Goal: Information Seeking & Learning: Learn about a topic

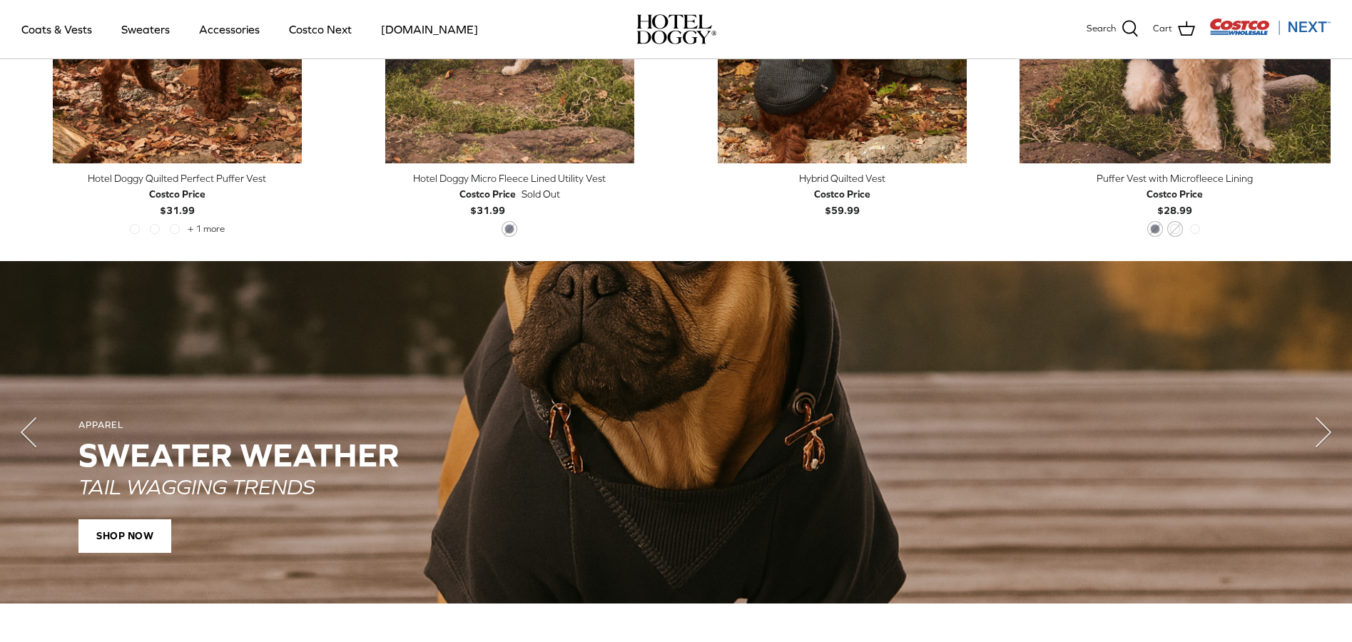
scroll to position [1680, 0]
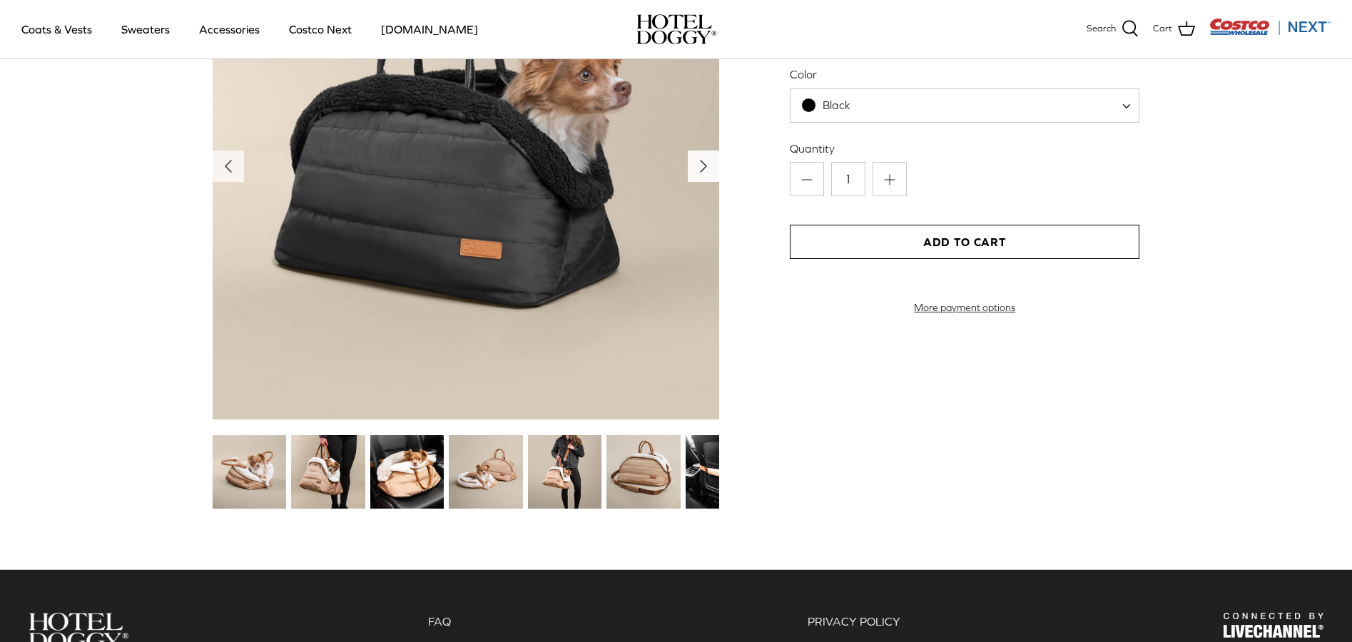
click at [697, 163] on icon "Right" at bounding box center [703, 166] width 23 height 23
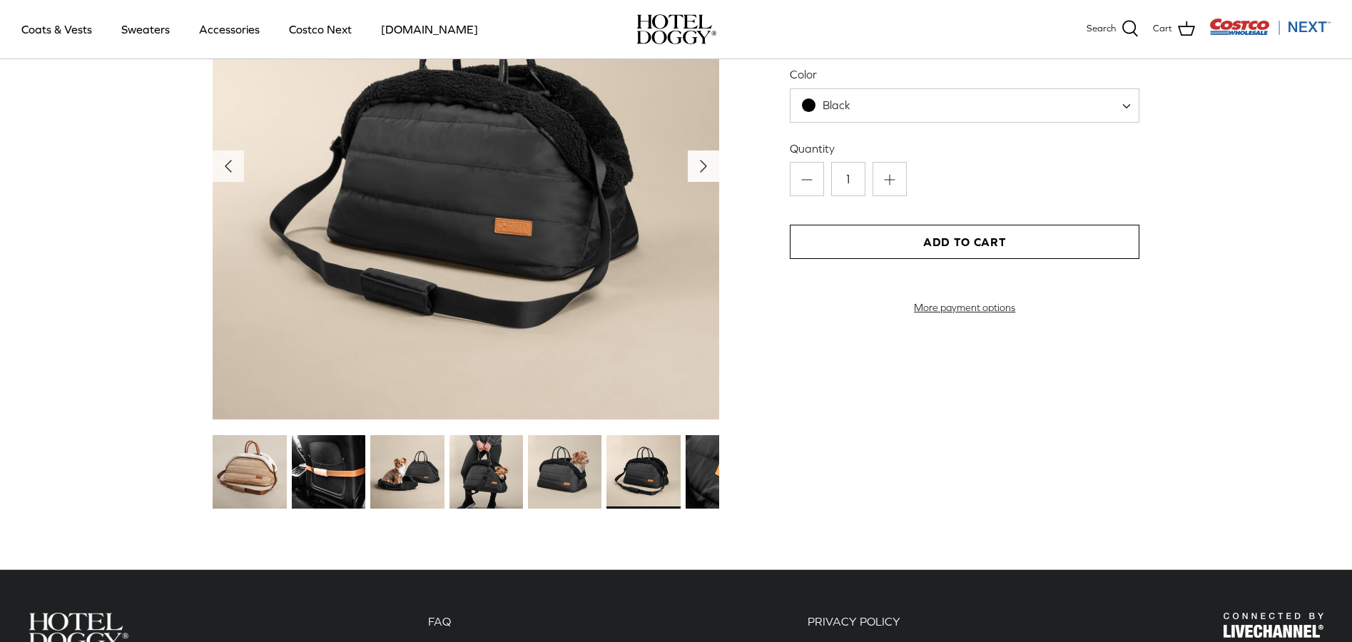
click at [697, 163] on icon "Right" at bounding box center [703, 166] width 23 height 23
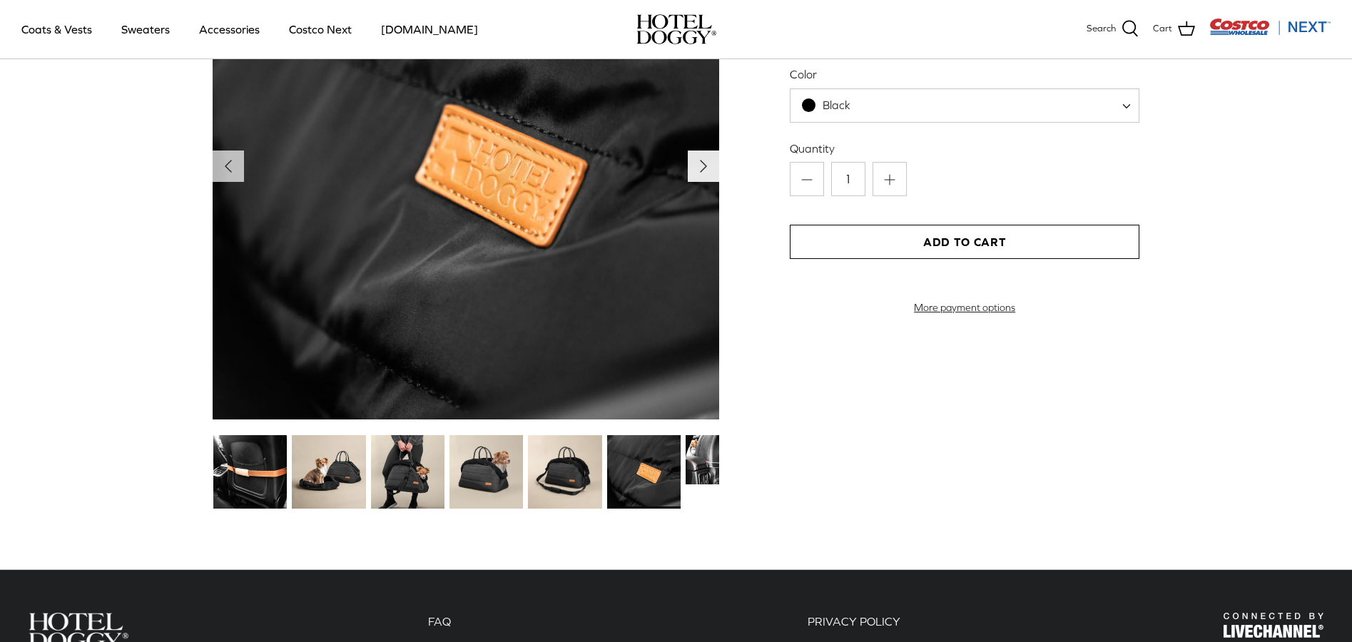
click at [698, 163] on icon "Right" at bounding box center [703, 166] width 23 height 23
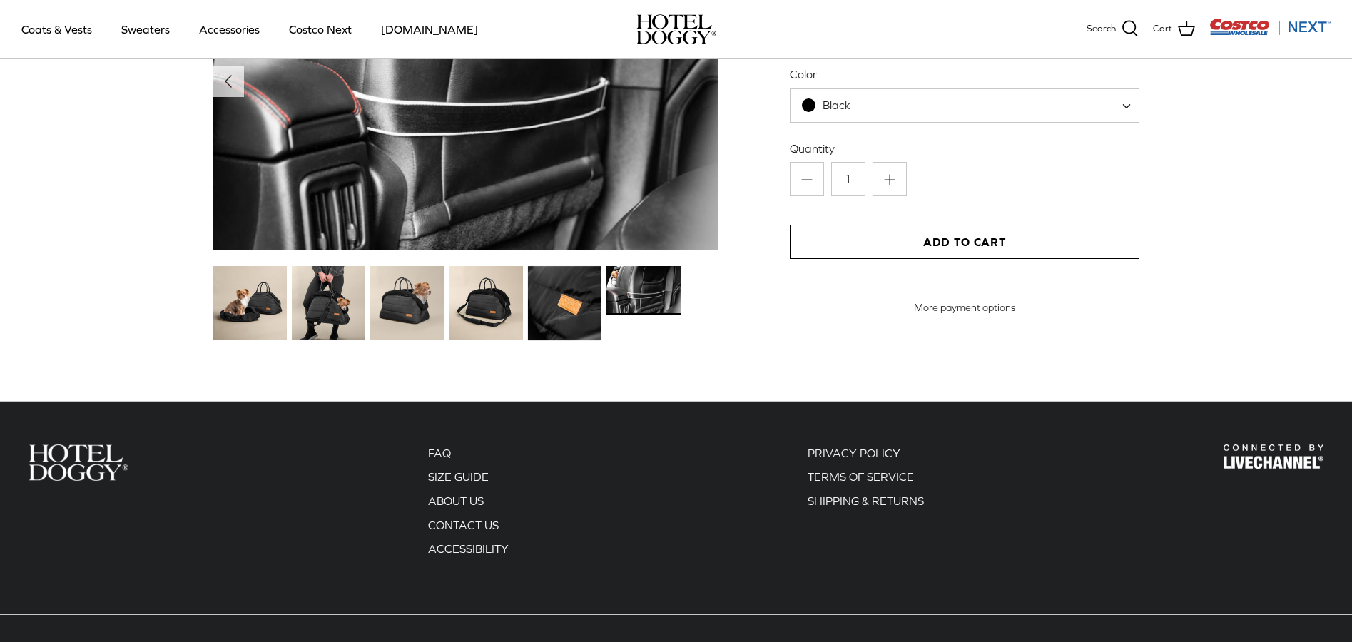
click at [698, 163] on img at bounding box center [466, 82] width 507 height 338
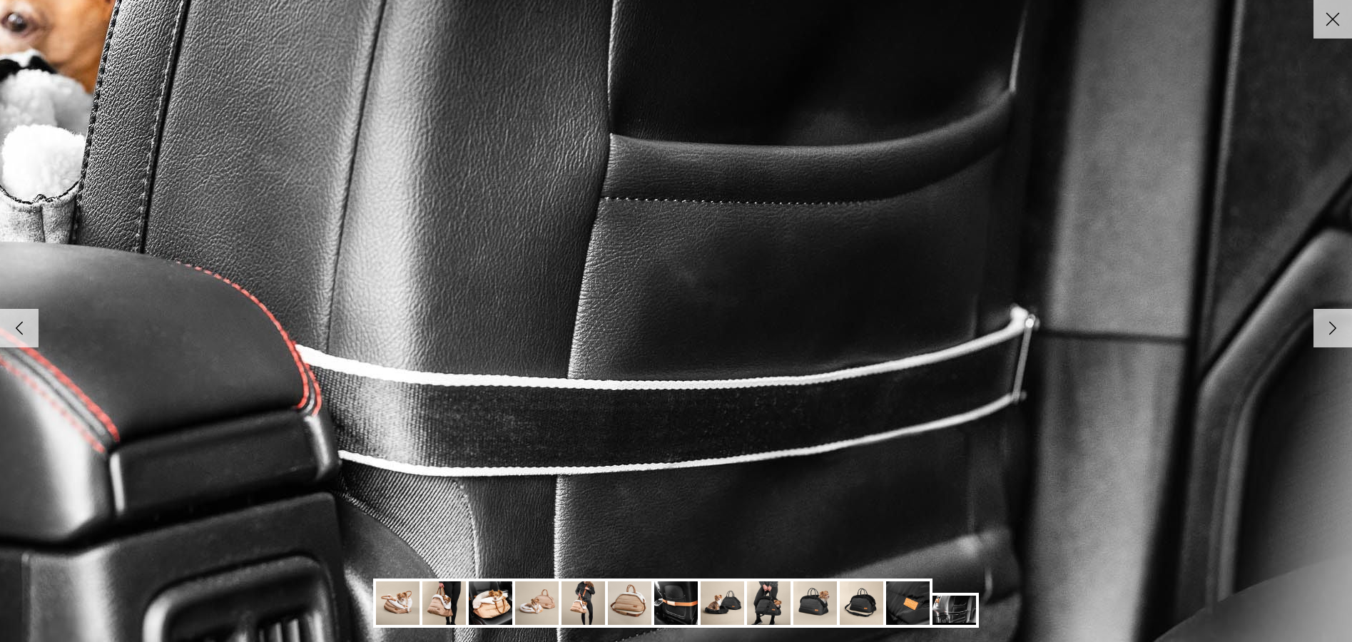
click at [1336, 325] on icon "Right" at bounding box center [1333, 328] width 24 height 24
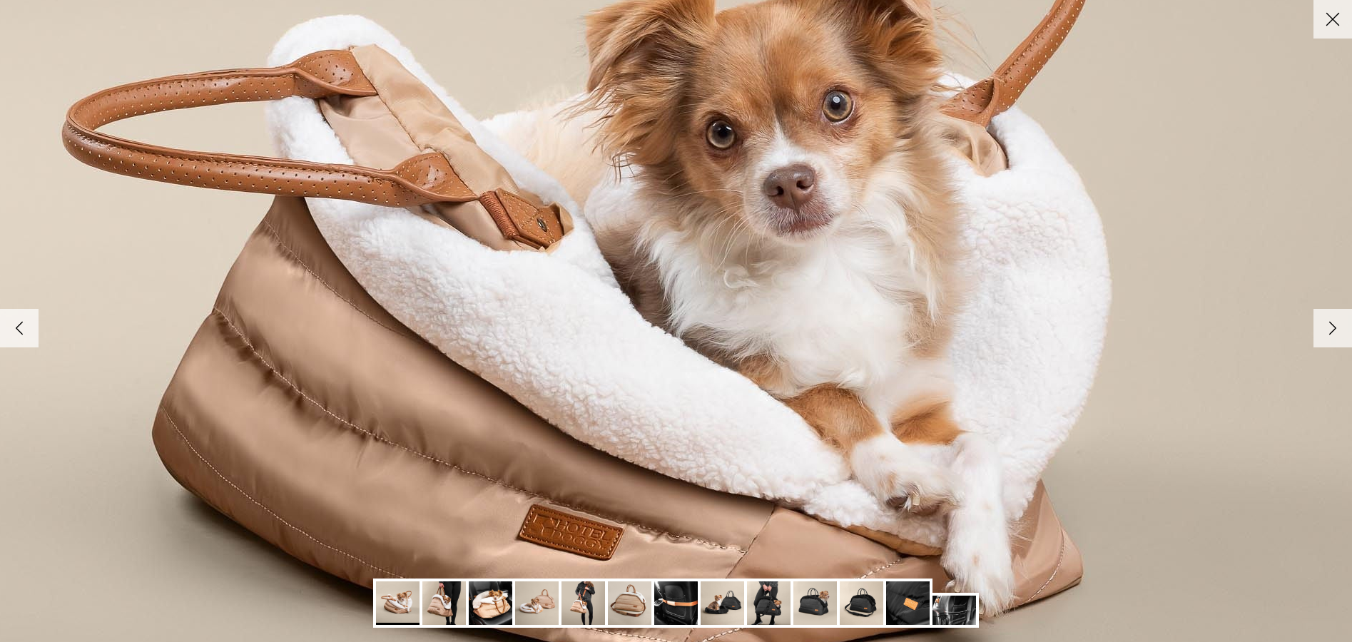
click at [1339, 325] on icon "Right" at bounding box center [1333, 328] width 24 height 24
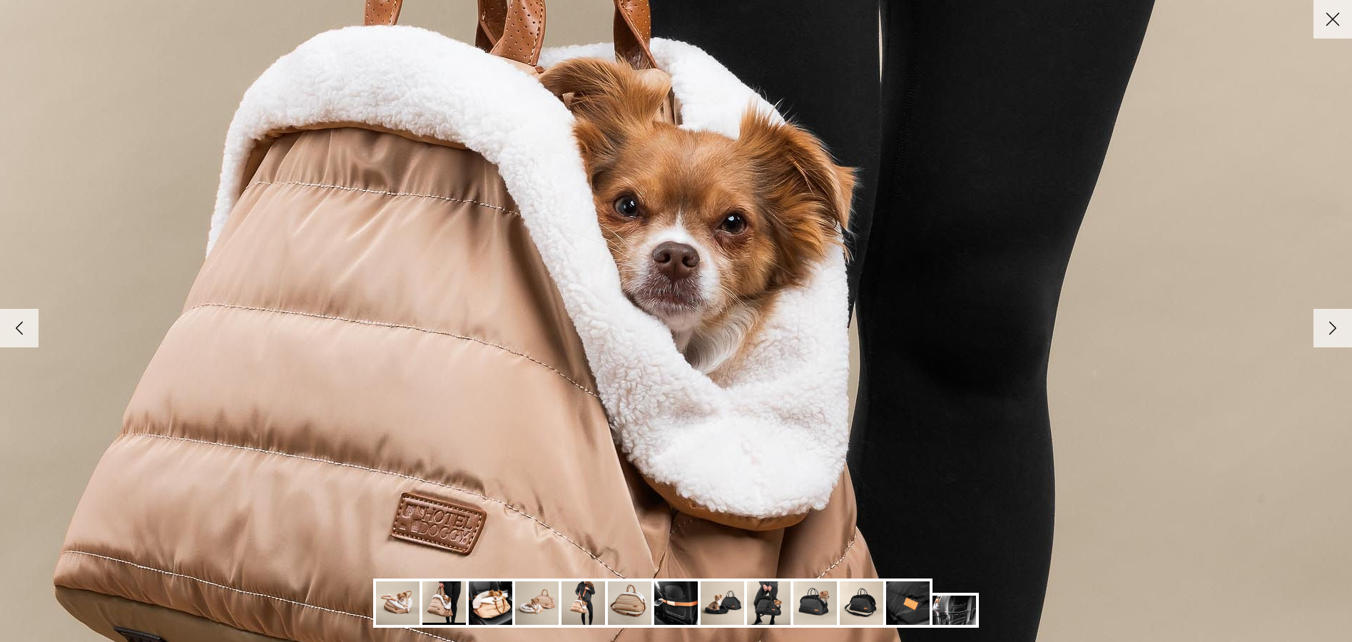
click at [1340, 324] on icon "Right" at bounding box center [1333, 328] width 24 height 24
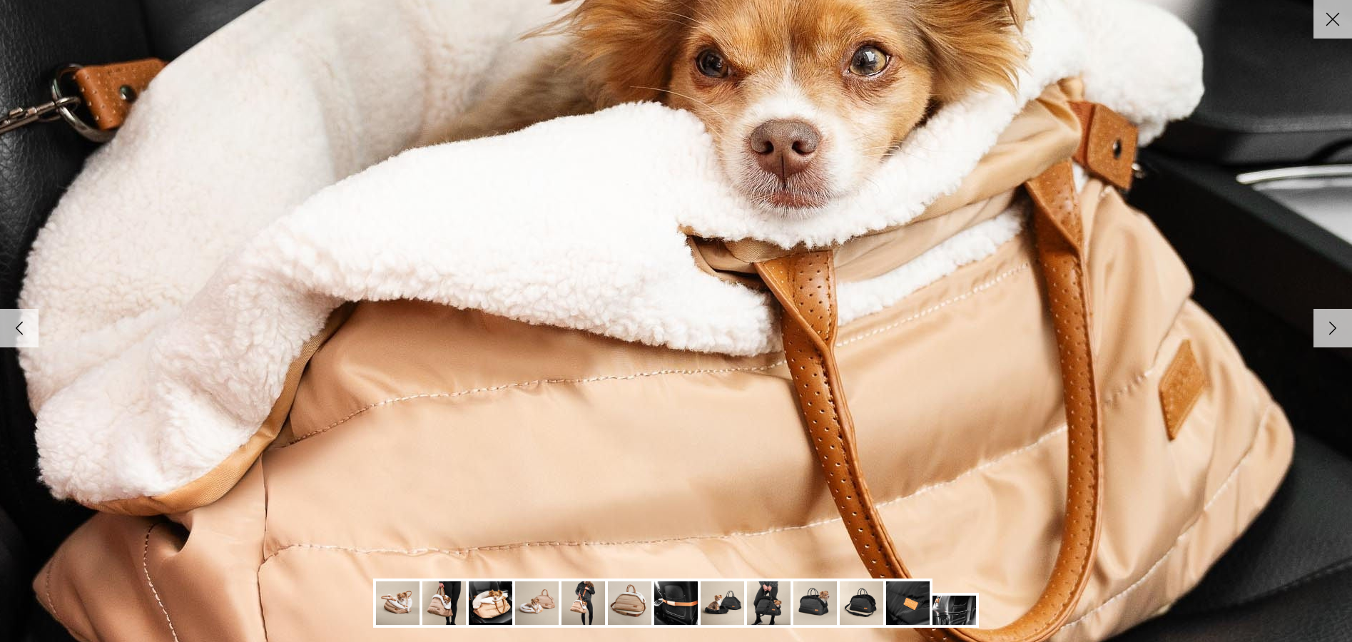
click at [1343, 324] on icon "Right" at bounding box center [1333, 328] width 24 height 24
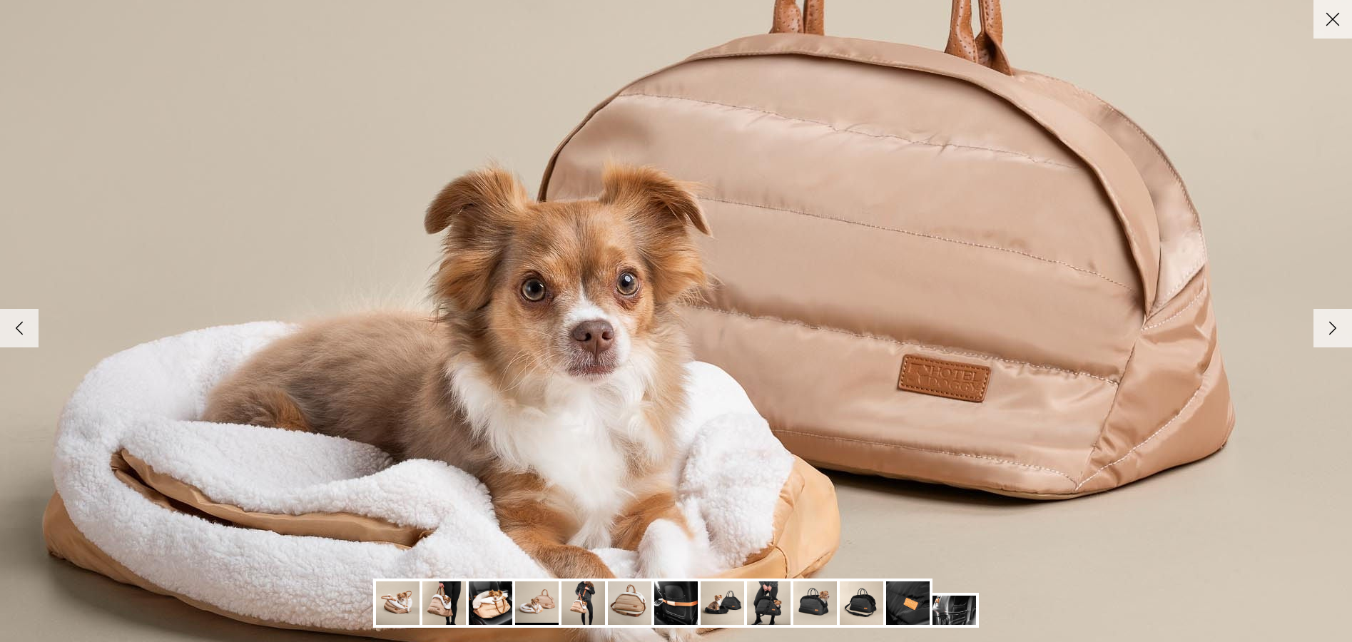
click at [1345, 325] on link "Right" at bounding box center [1333, 328] width 39 height 39
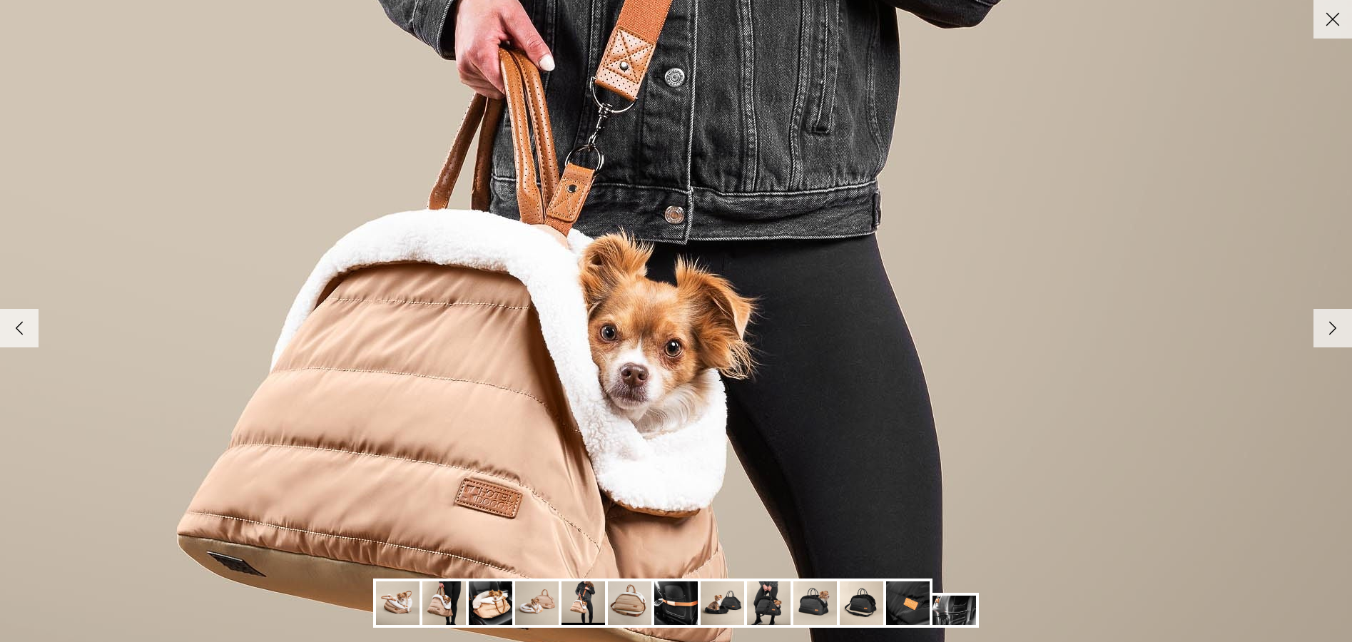
click at [1348, 326] on link "Right" at bounding box center [1333, 328] width 39 height 39
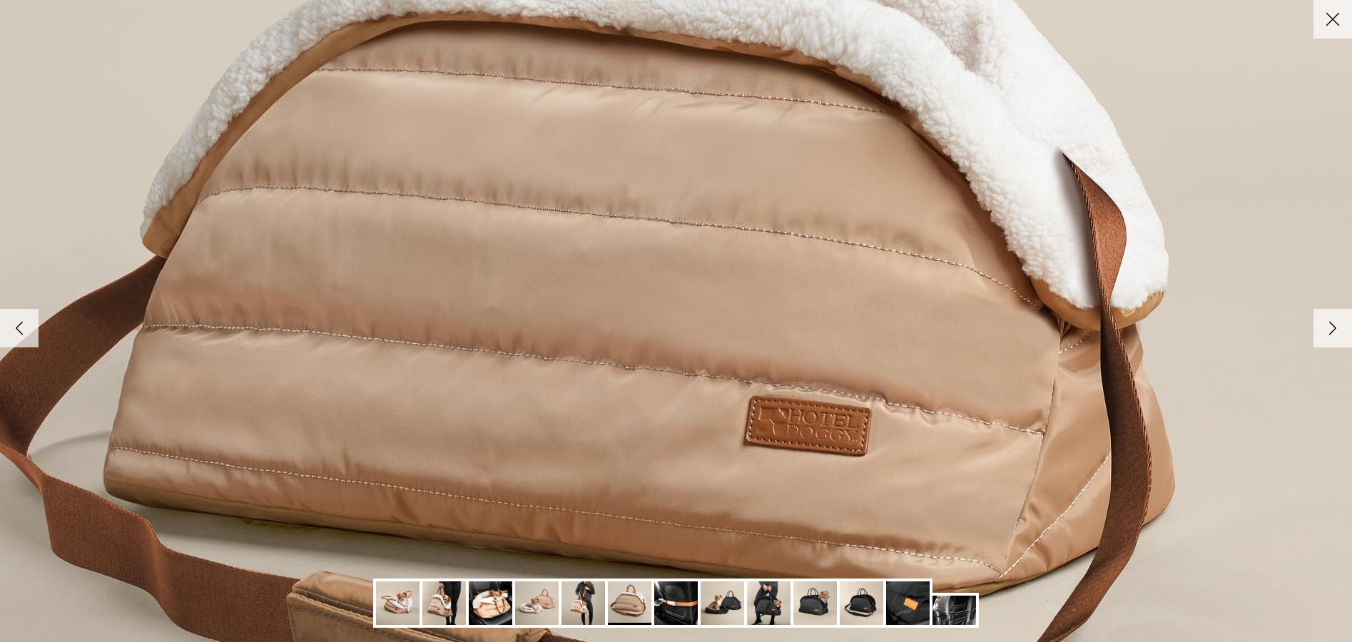
click at [1348, 327] on link "Right" at bounding box center [1333, 328] width 39 height 39
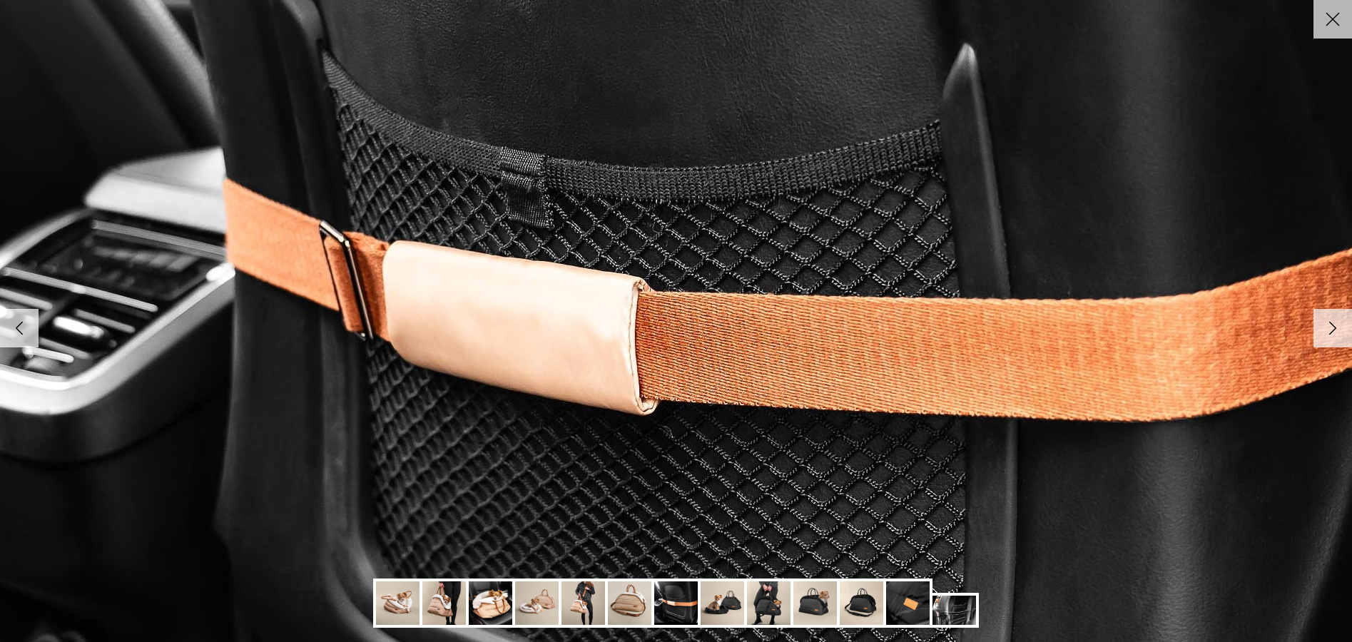
click at [1348, 327] on link "Right" at bounding box center [1333, 328] width 39 height 39
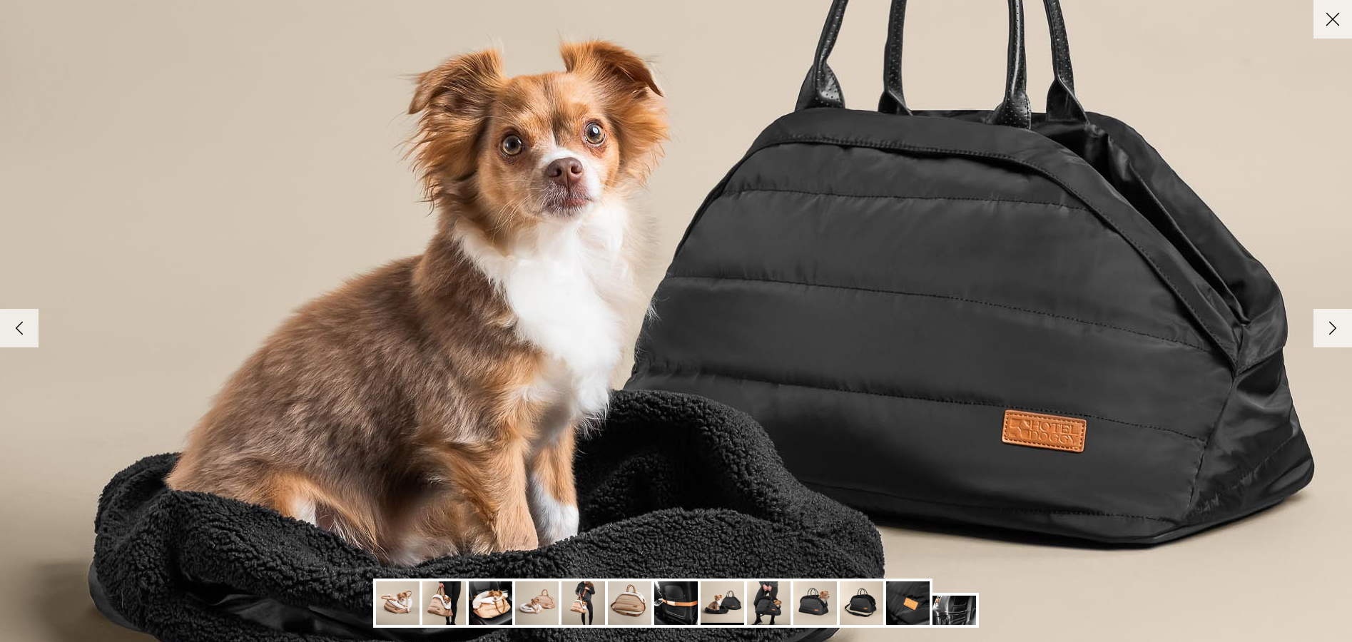
click at [1348, 327] on link "Right" at bounding box center [1333, 328] width 39 height 39
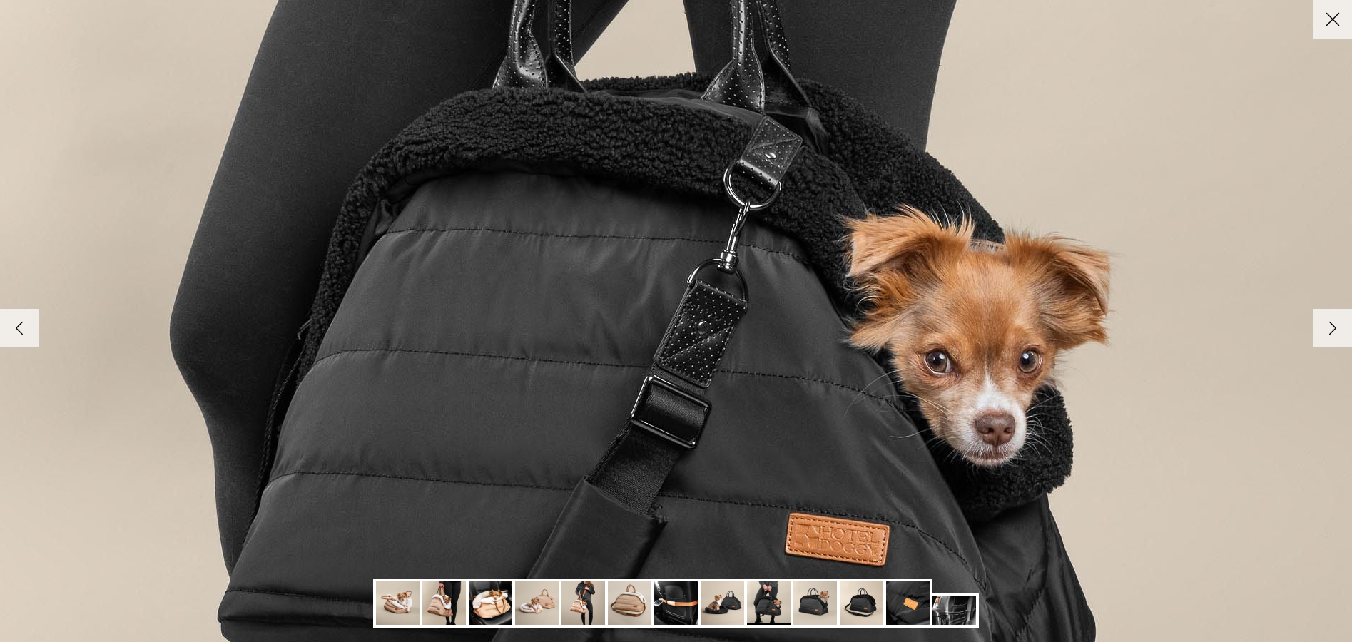
click at [1348, 327] on link "Right" at bounding box center [1333, 328] width 39 height 39
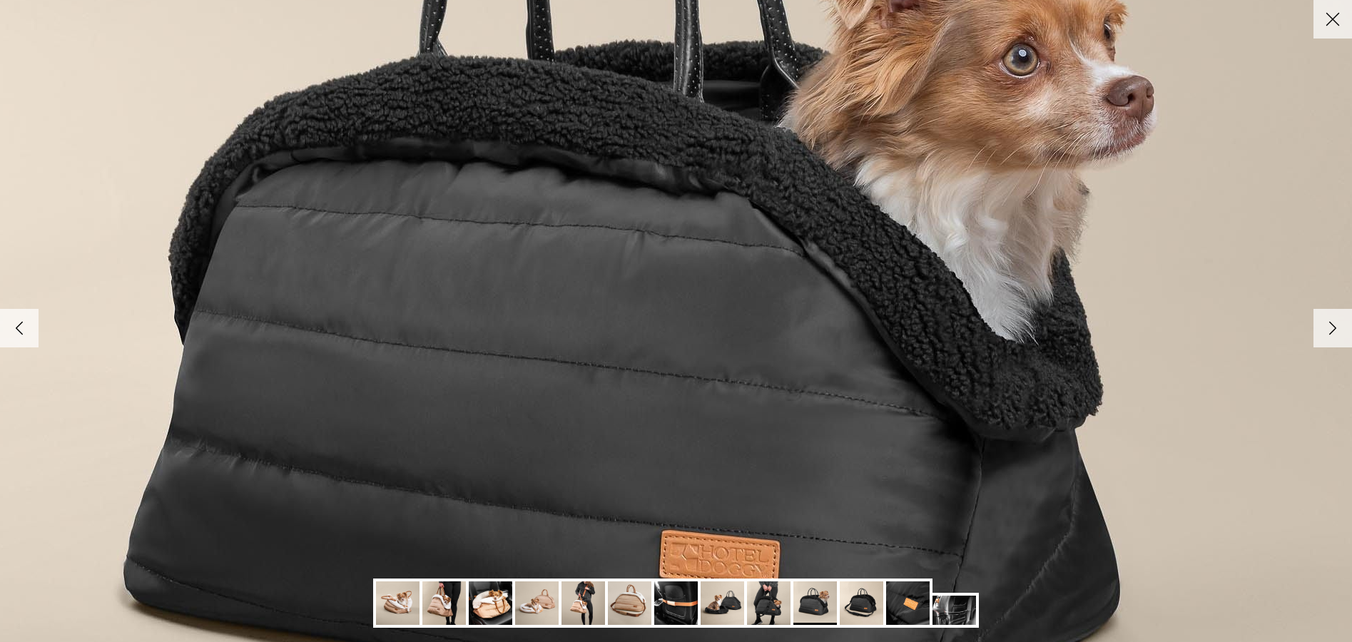
click at [1348, 327] on link "Right" at bounding box center [1333, 328] width 39 height 39
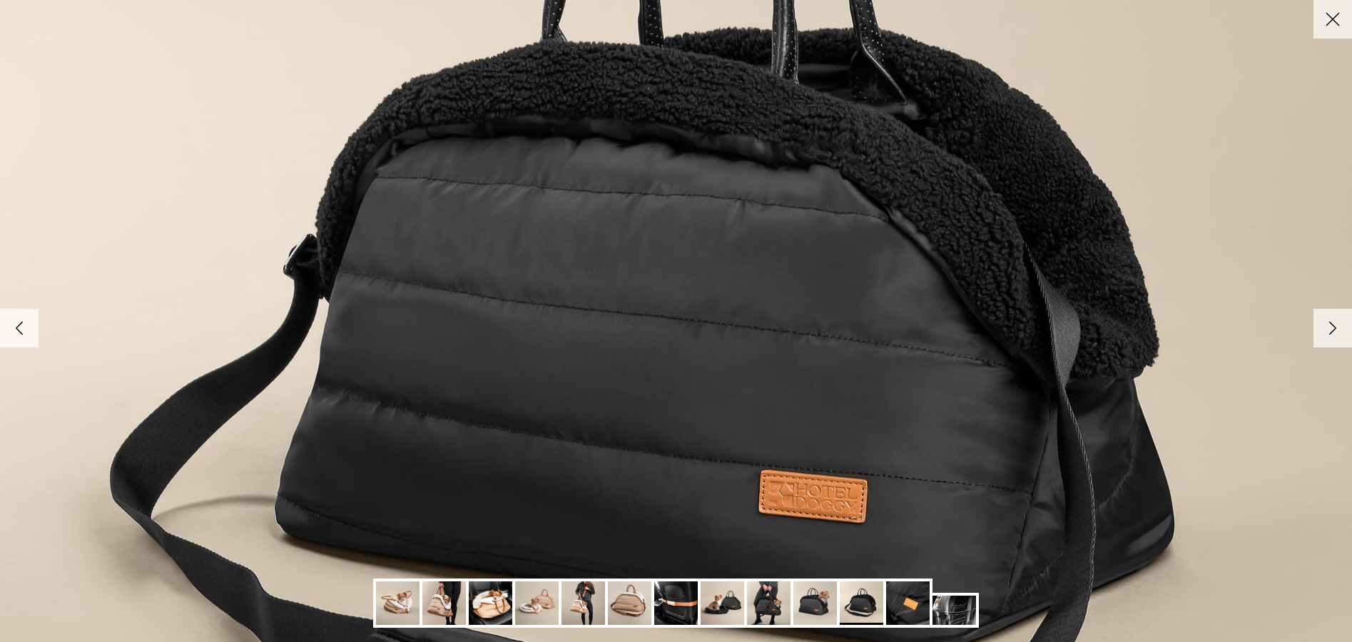
click at [1348, 327] on link "Right" at bounding box center [1333, 328] width 39 height 39
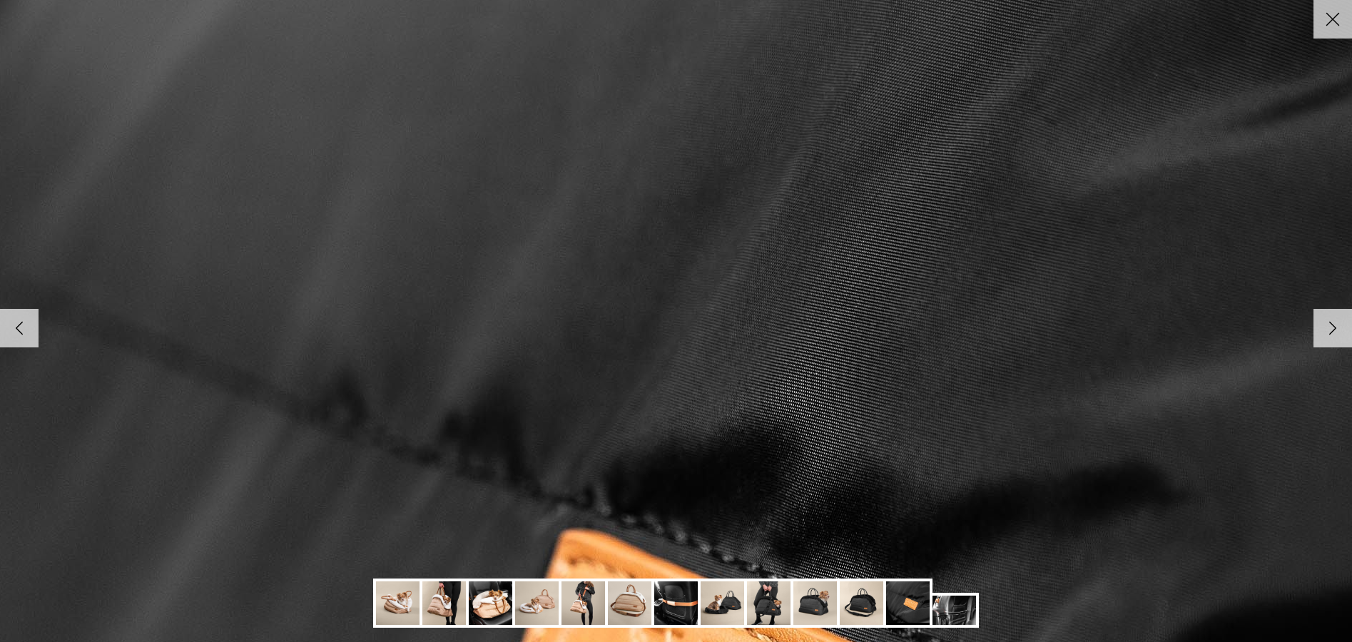
click at [1336, 20] on icon "Close" at bounding box center [1333, 19] width 24 height 24
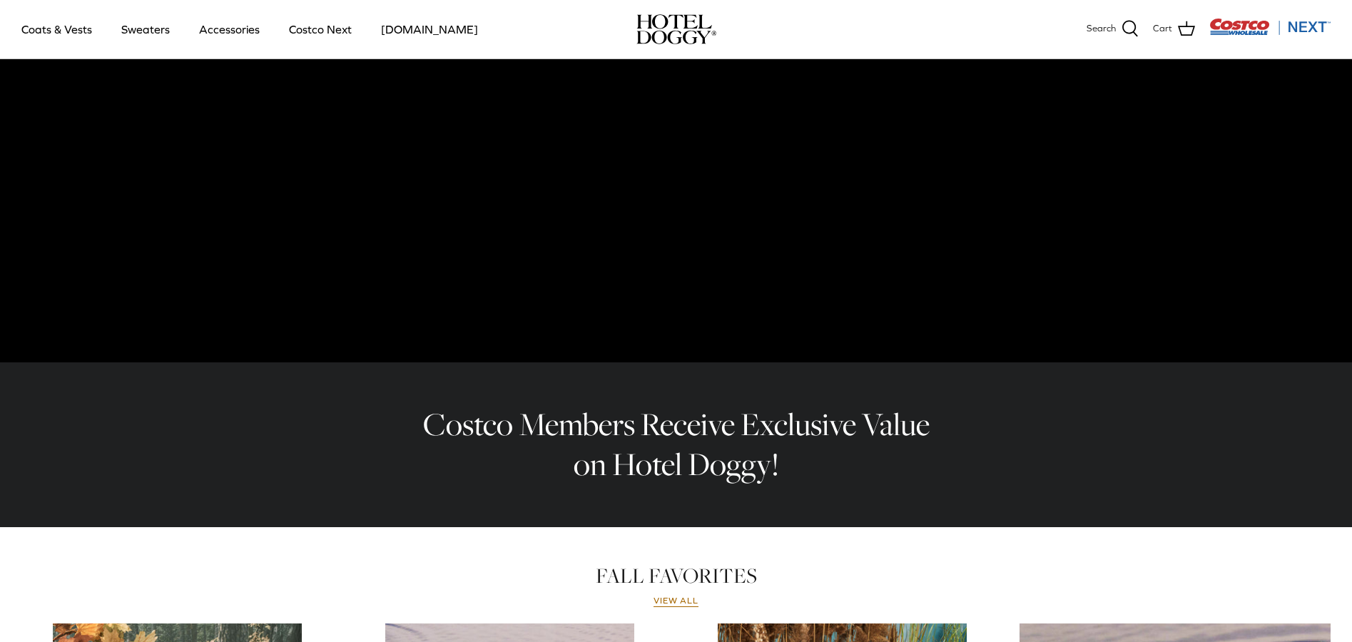
scroll to position [209, 0]
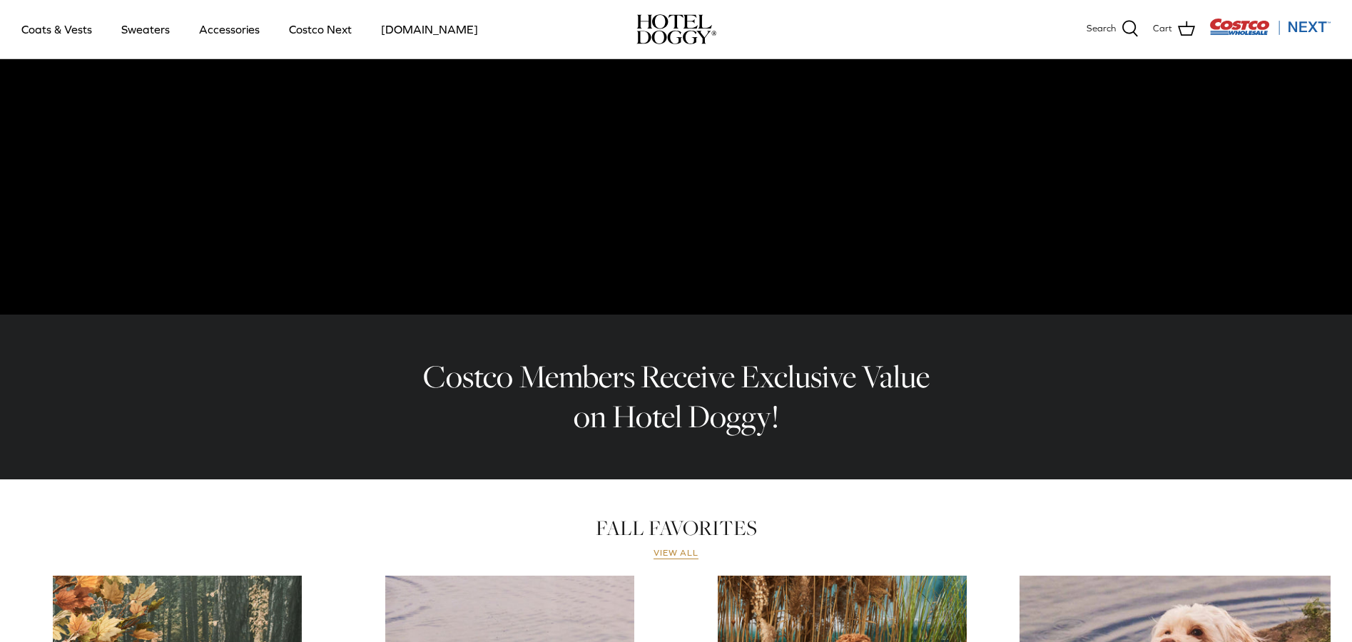
click at [672, 556] on link "View all" at bounding box center [677, 553] width 46 height 11
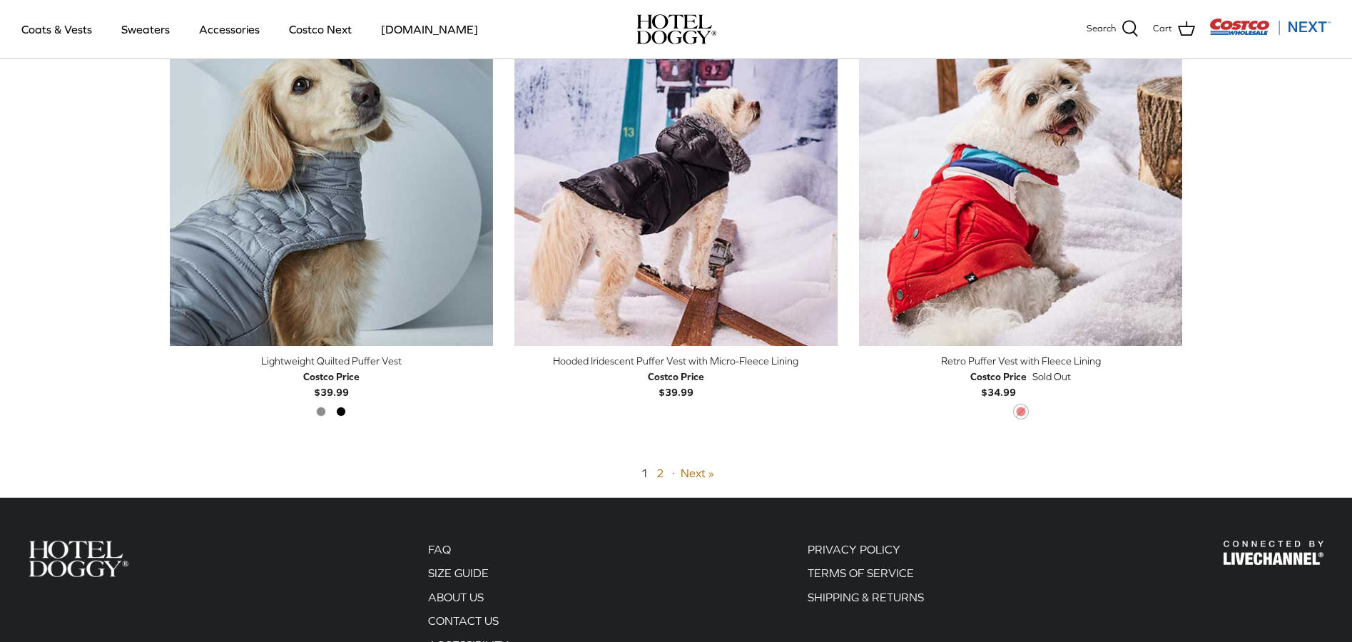
scroll to position [3491, 0]
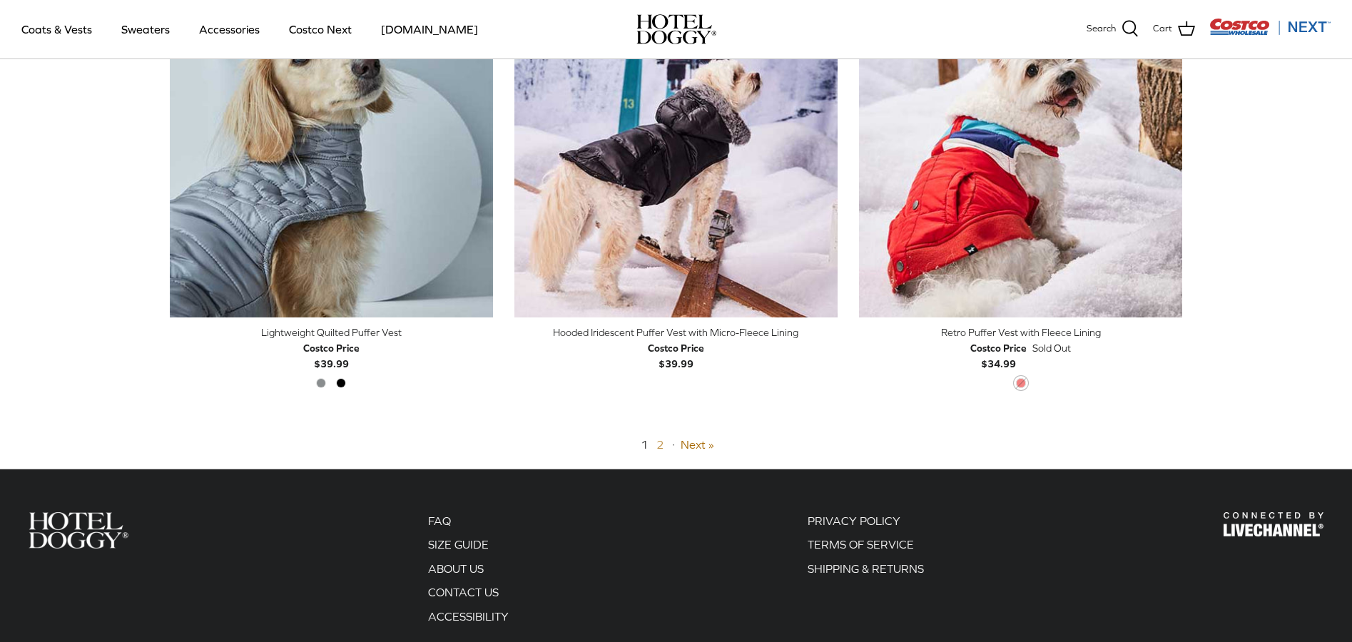
click at [661, 447] on link "2" at bounding box center [659, 444] width 7 height 13
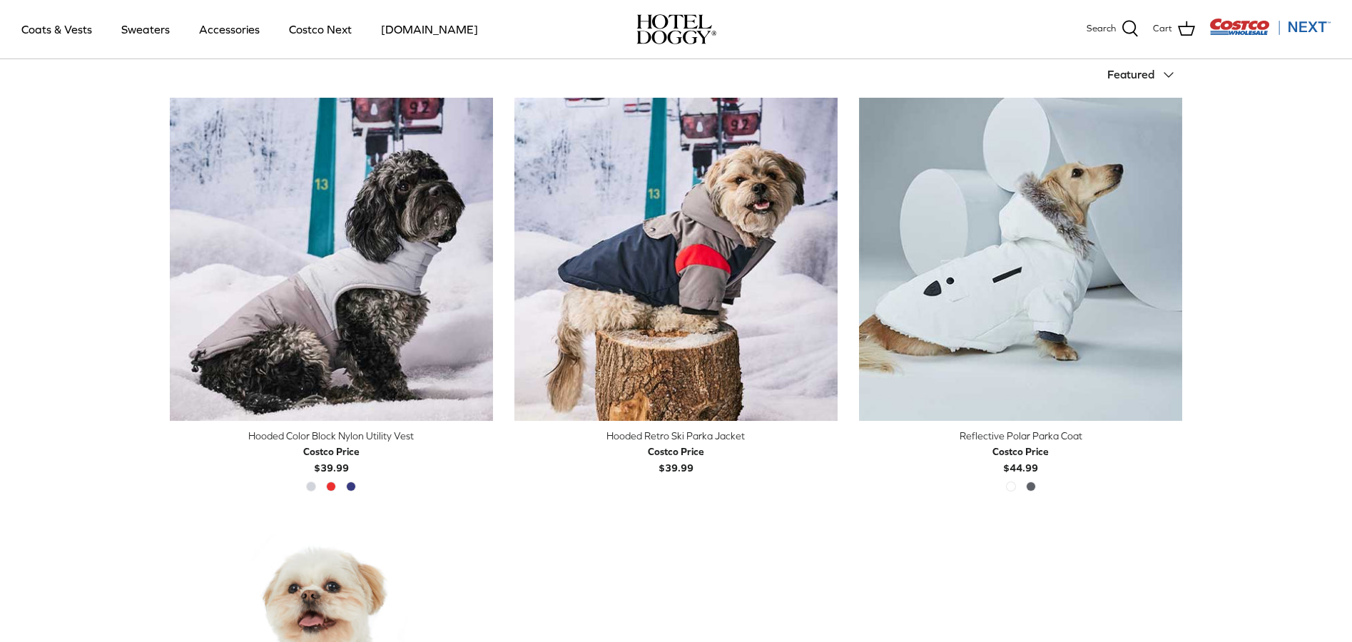
scroll to position [331, 0]
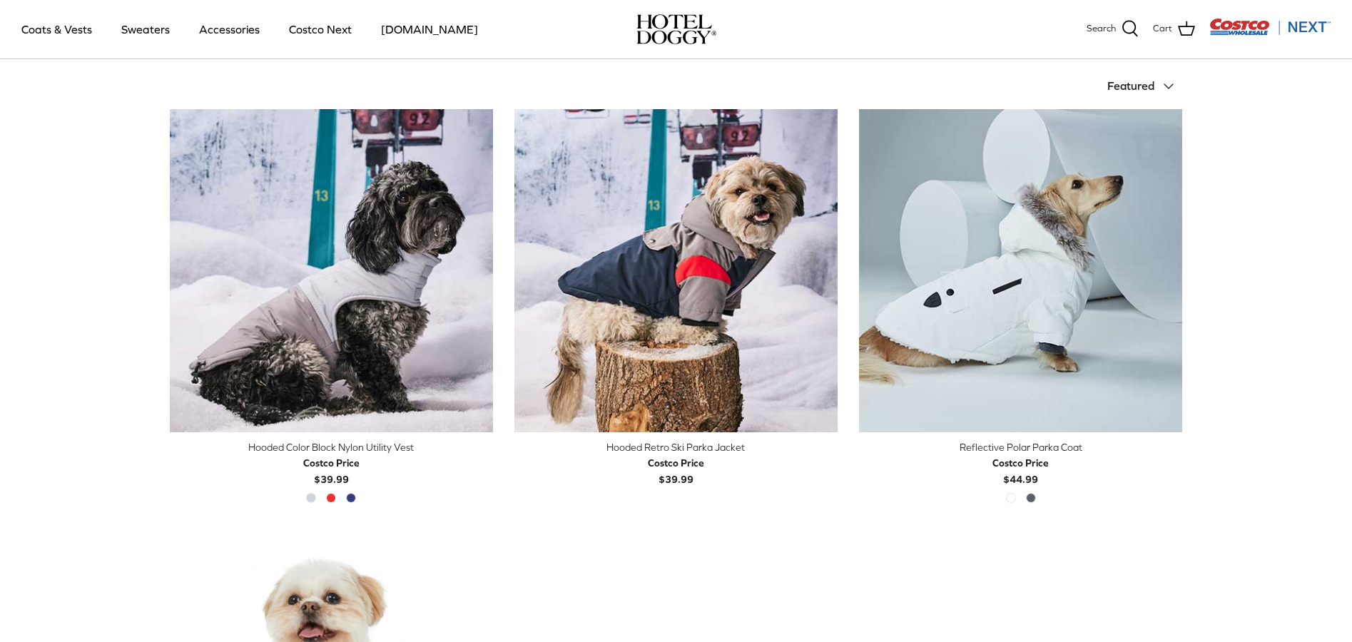
drag, startPoint x: 1343, startPoint y: 198, endPoint x: 1338, endPoint y: 171, distance: 27.6
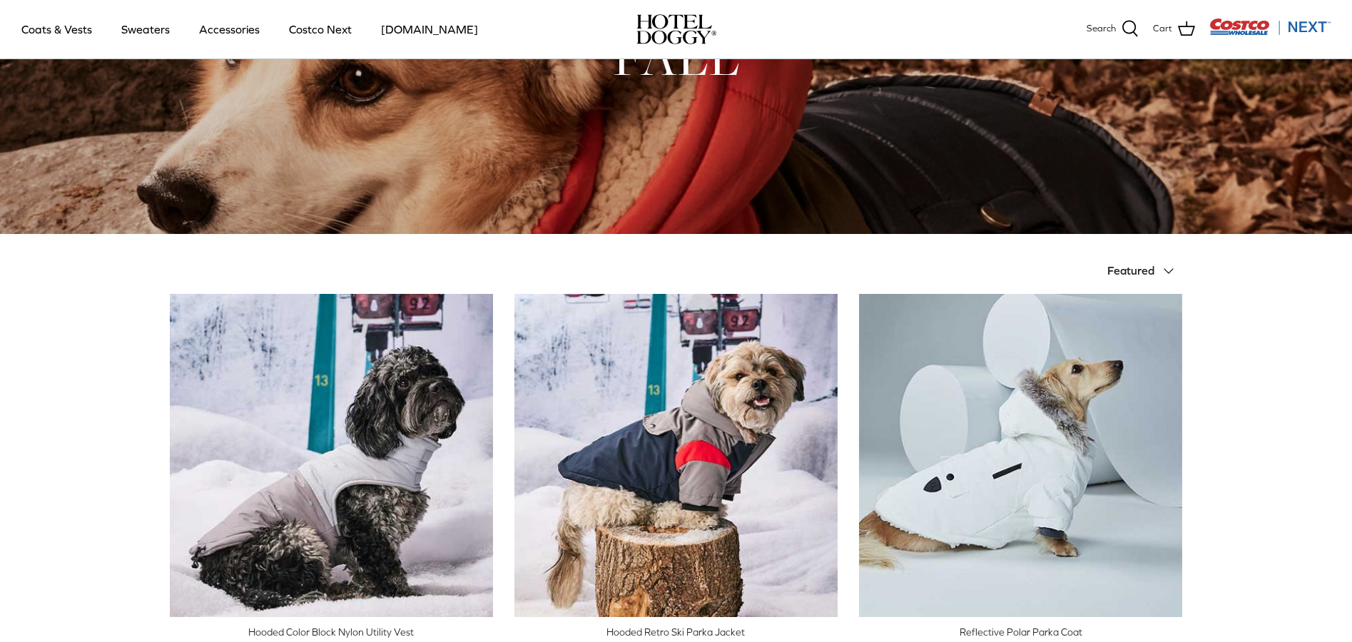
scroll to position [0, 0]
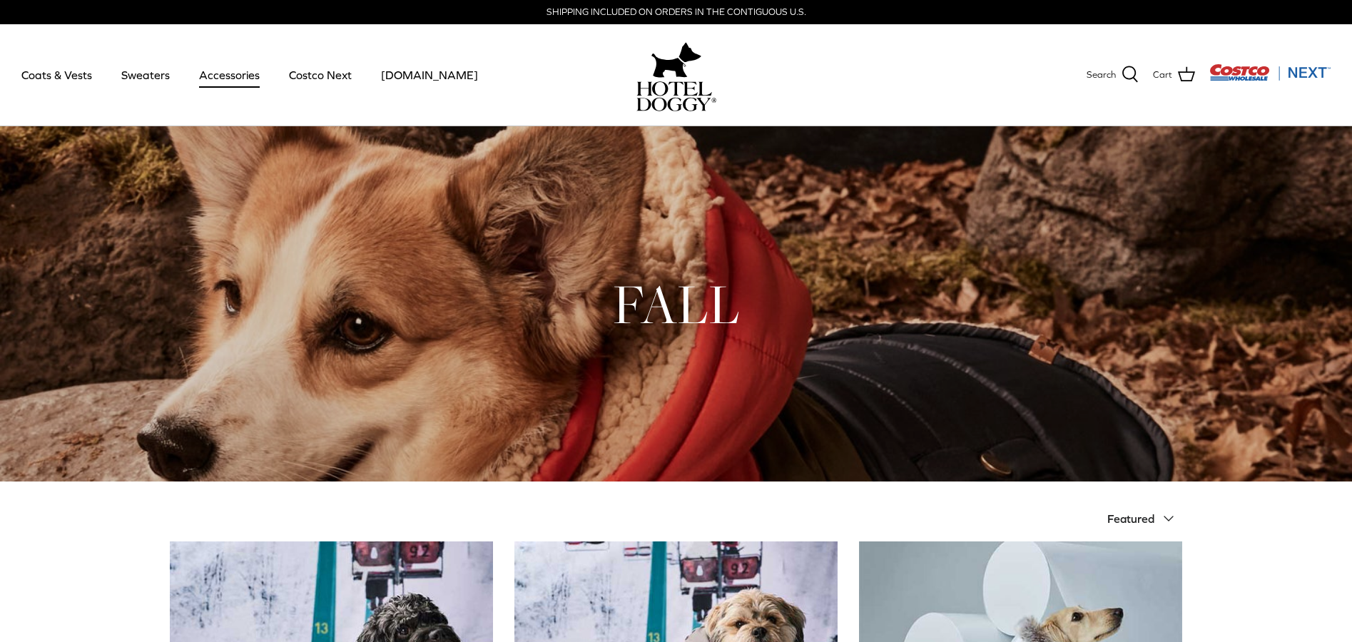
click at [210, 71] on link "Accessories" at bounding box center [229, 75] width 86 height 49
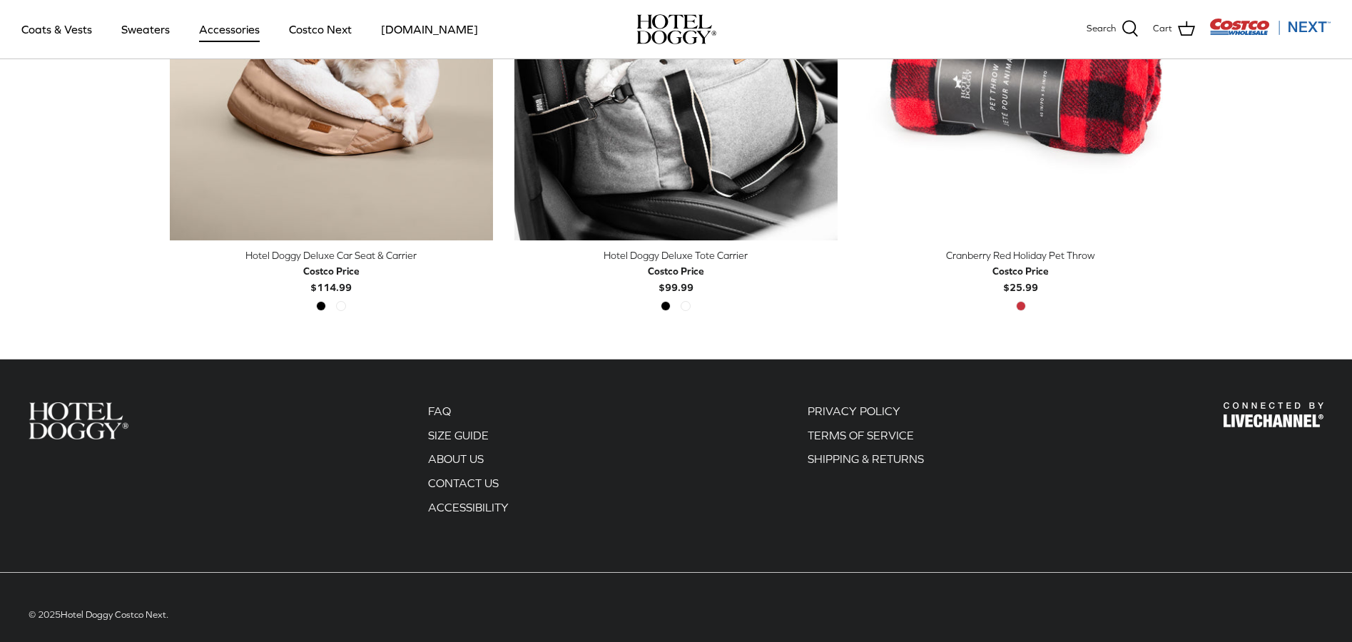
scroll to position [538, 0]
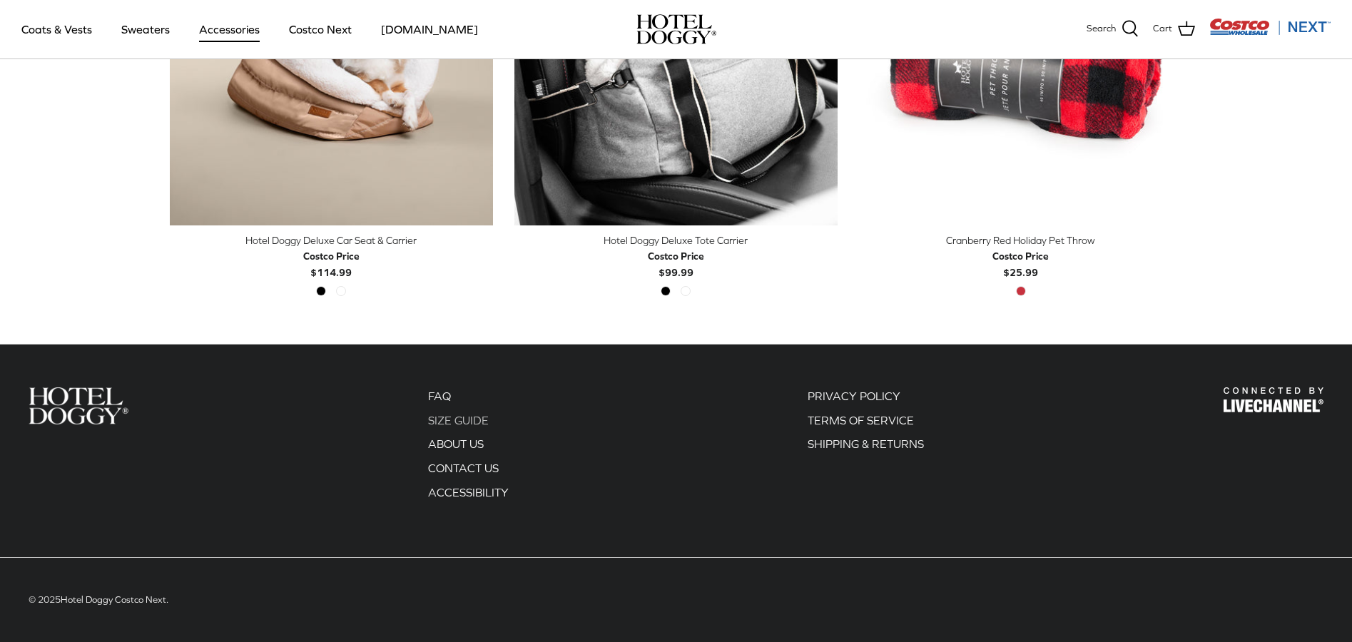
click at [453, 425] on link "SIZE GUIDE" at bounding box center [458, 420] width 61 height 13
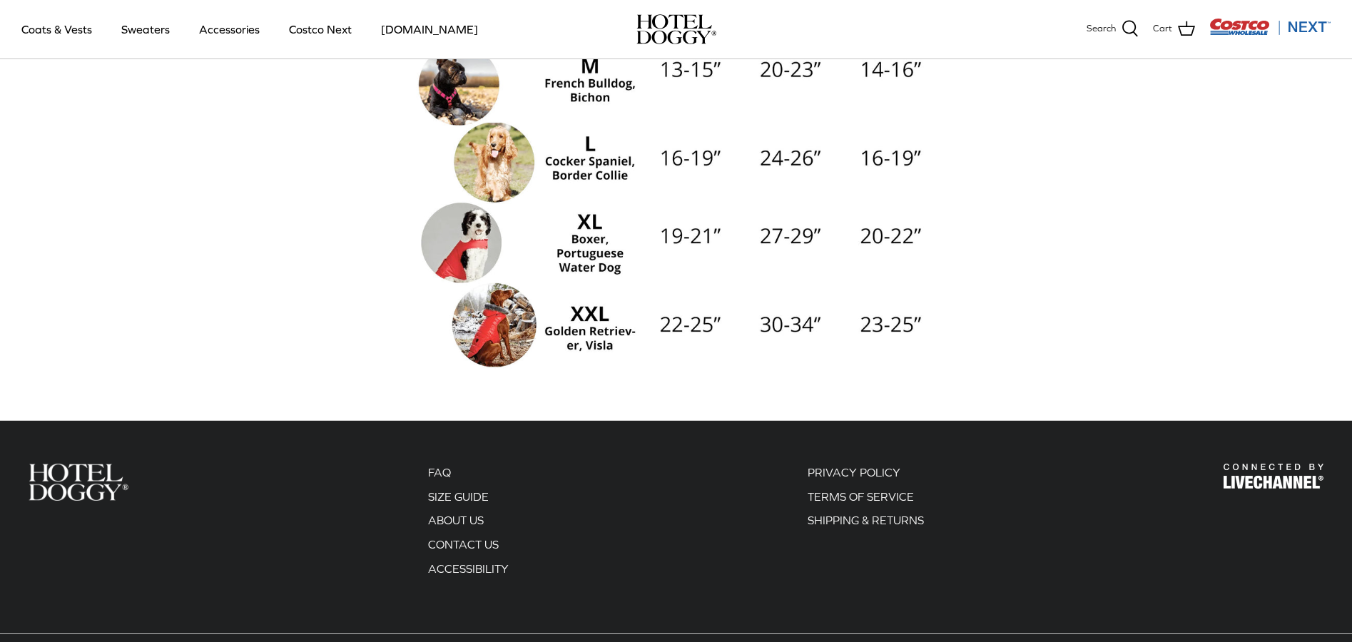
scroll to position [476, 0]
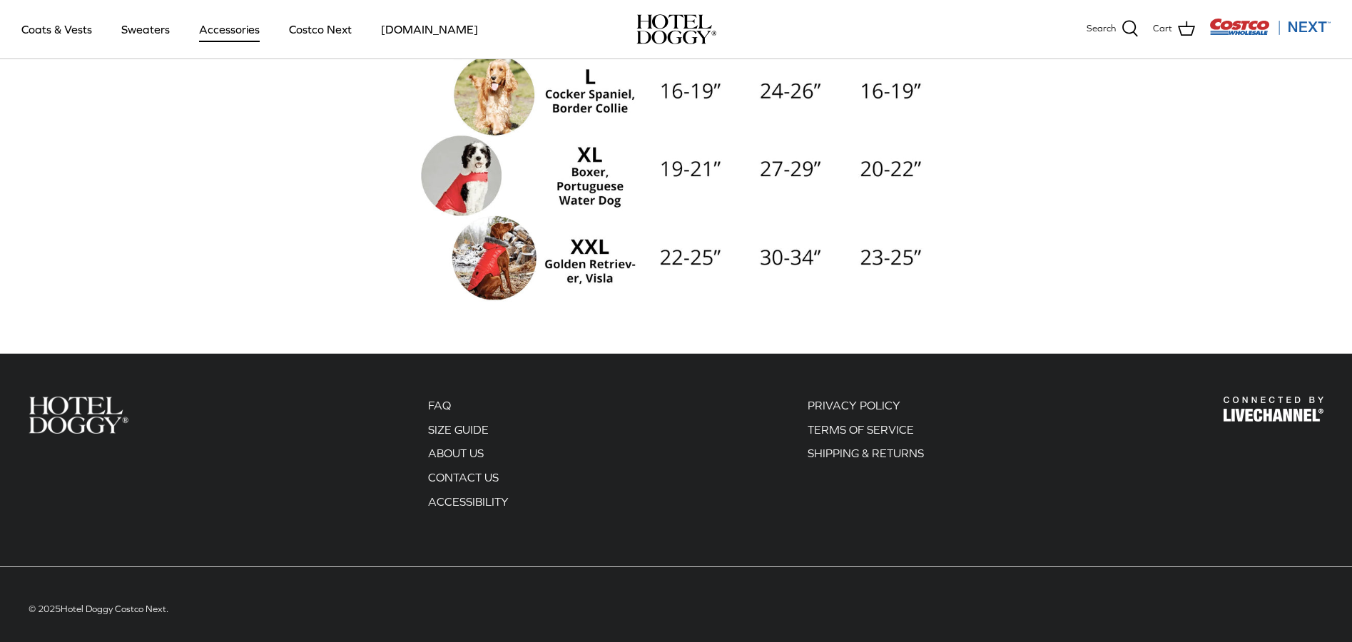
click at [240, 31] on link "Accessories" at bounding box center [229, 29] width 86 height 49
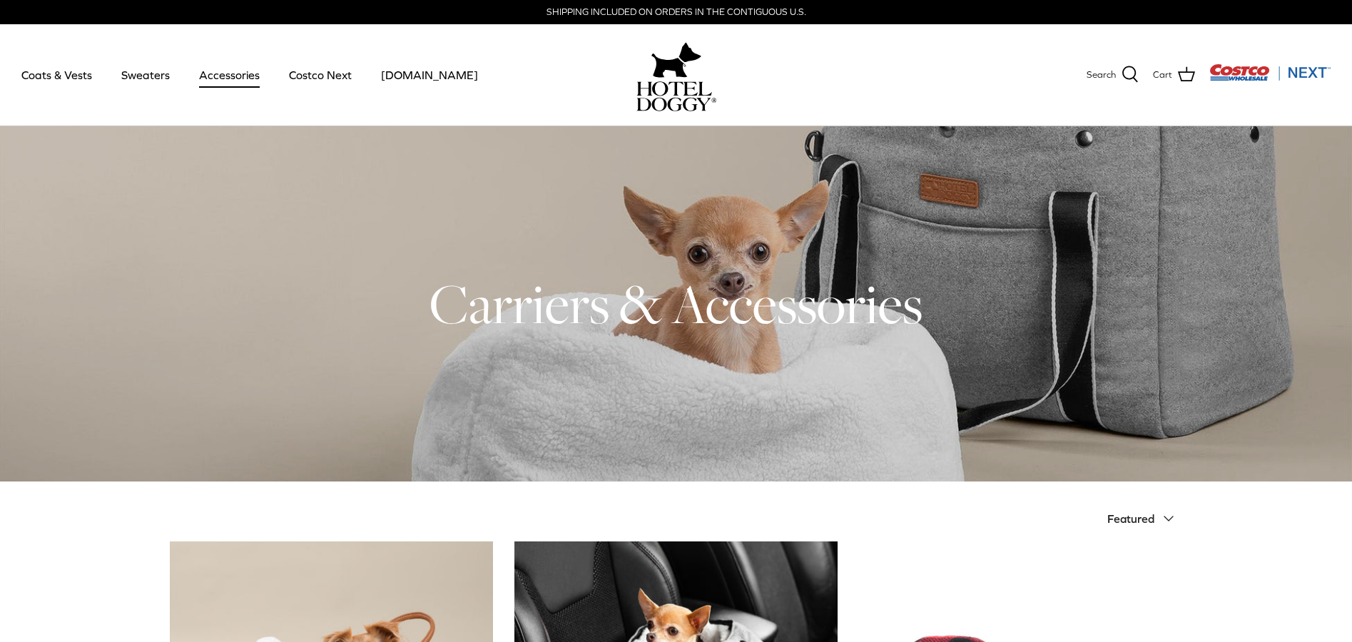
click at [268, 428] on div at bounding box center [676, 303] width 1352 height 355
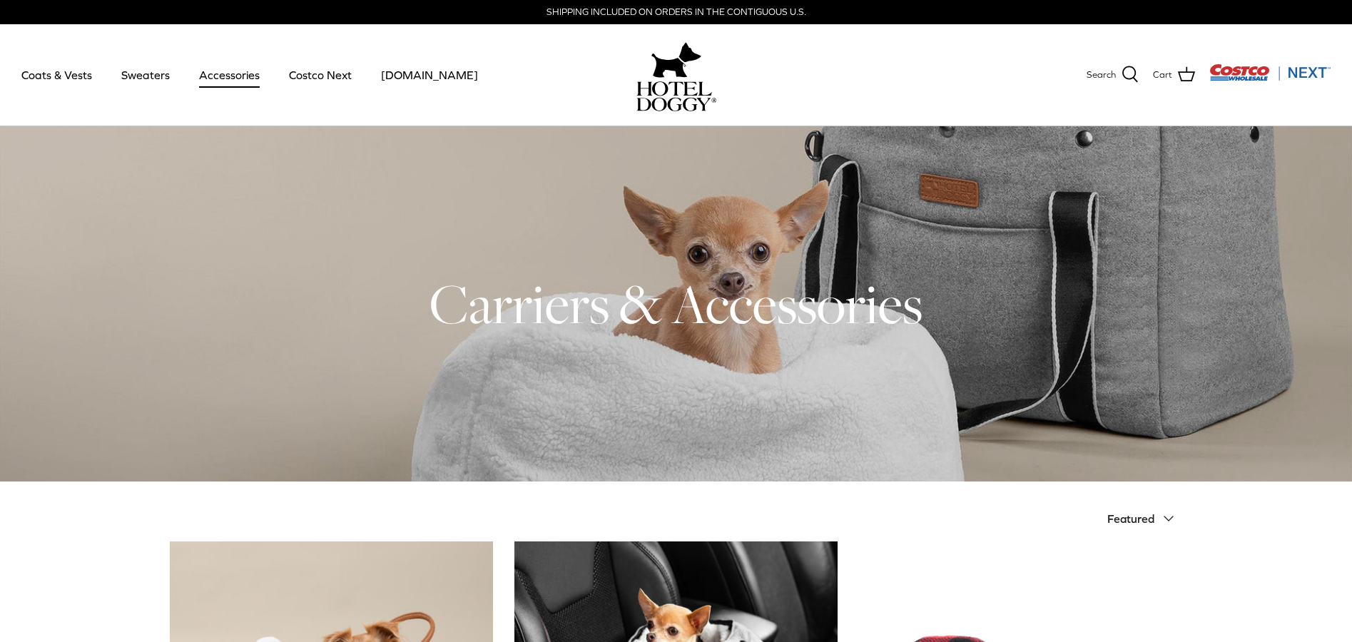
click at [268, 428] on div at bounding box center [676, 303] width 1352 height 355
click at [268, 427] on div at bounding box center [676, 303] width 1352 height 355
